Goal: Task Accomplishment & Management: Use online tool/utility

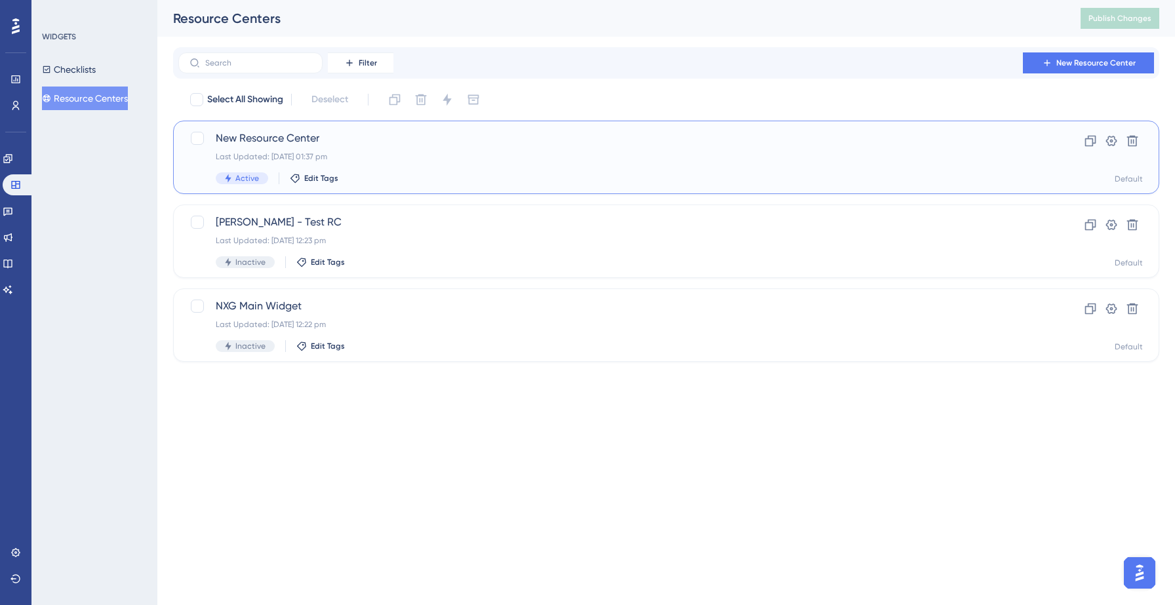
click at [356, 144] on span "New Resource Center" at bounding box center [614, 138] width 796 height 16
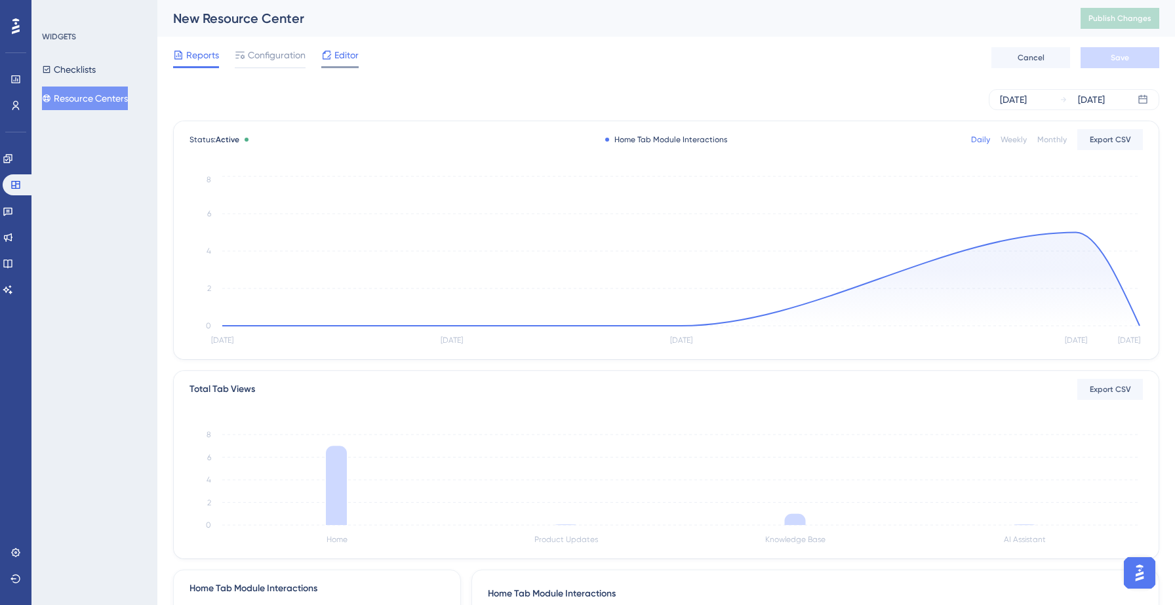
click at [340, 62] on span "Editor" at bounding box center [346, 55] width 24 height 16
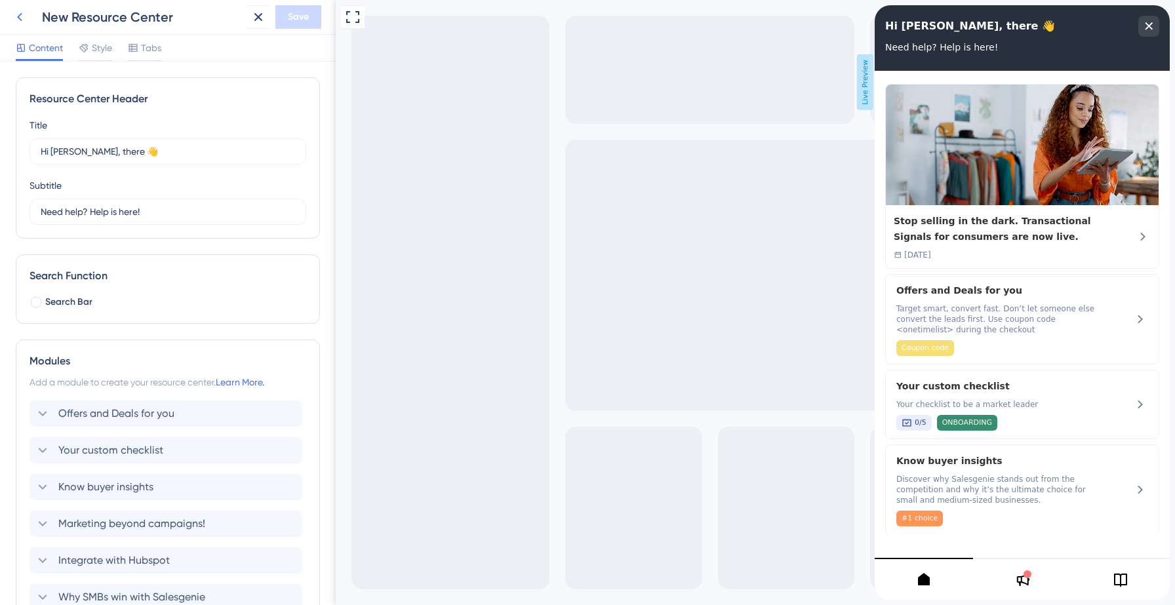
click at [16, 16] on icon at bounding box center [20, 17] width 16 height 16
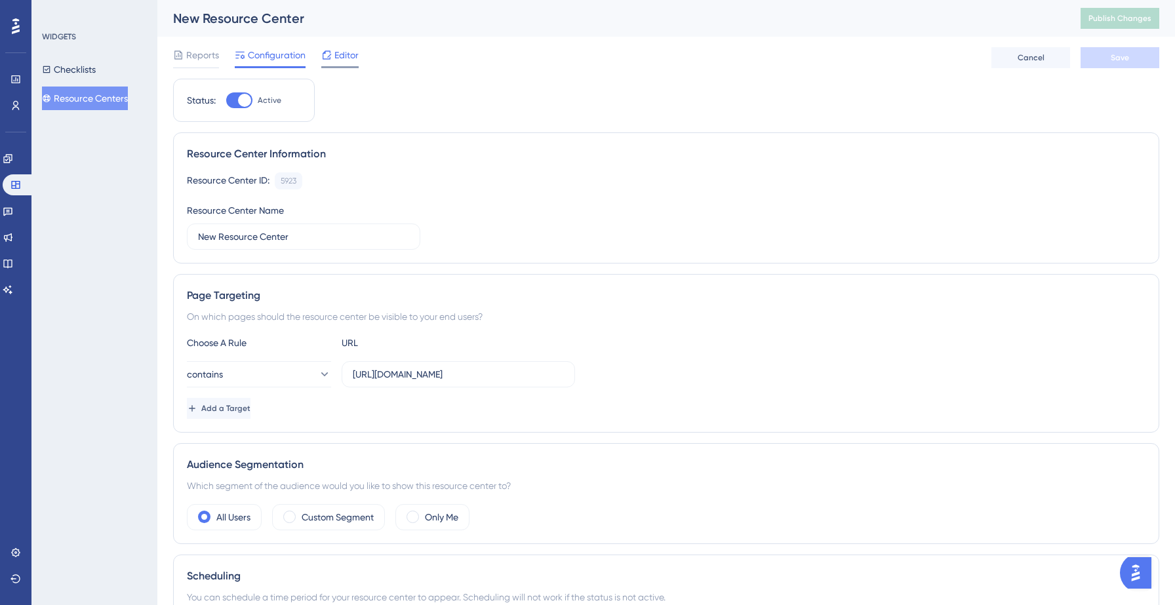
click at [342, 56] on span "Editor" at bounding box center [346, 55] width 24 height 16
